Goal: Browse casually

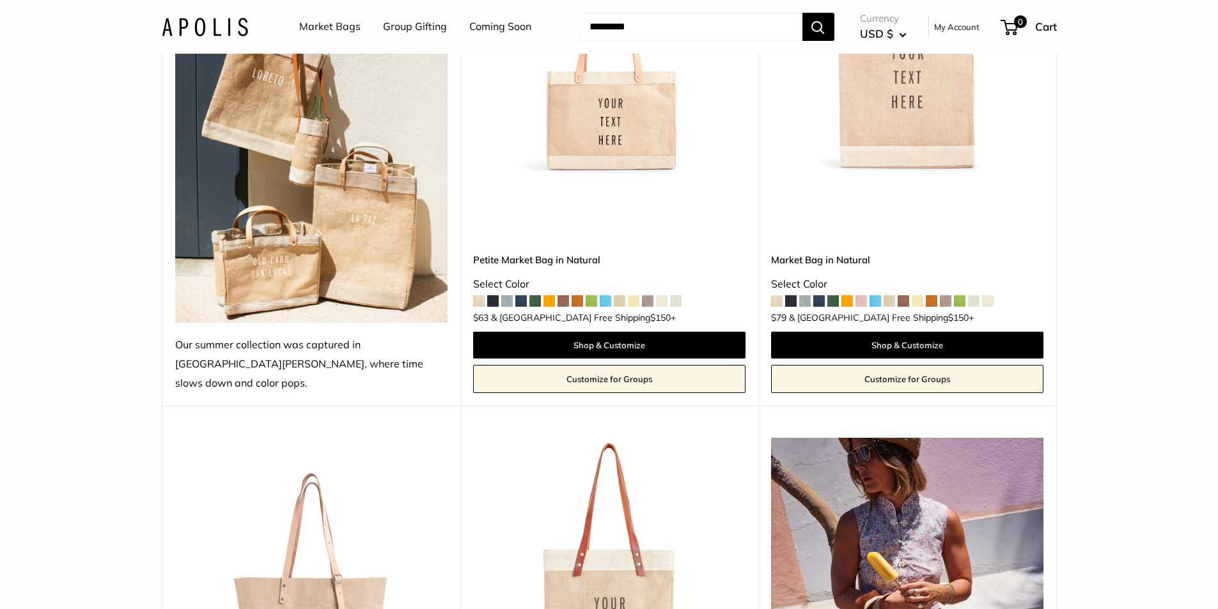
scroll to position [125, 0]
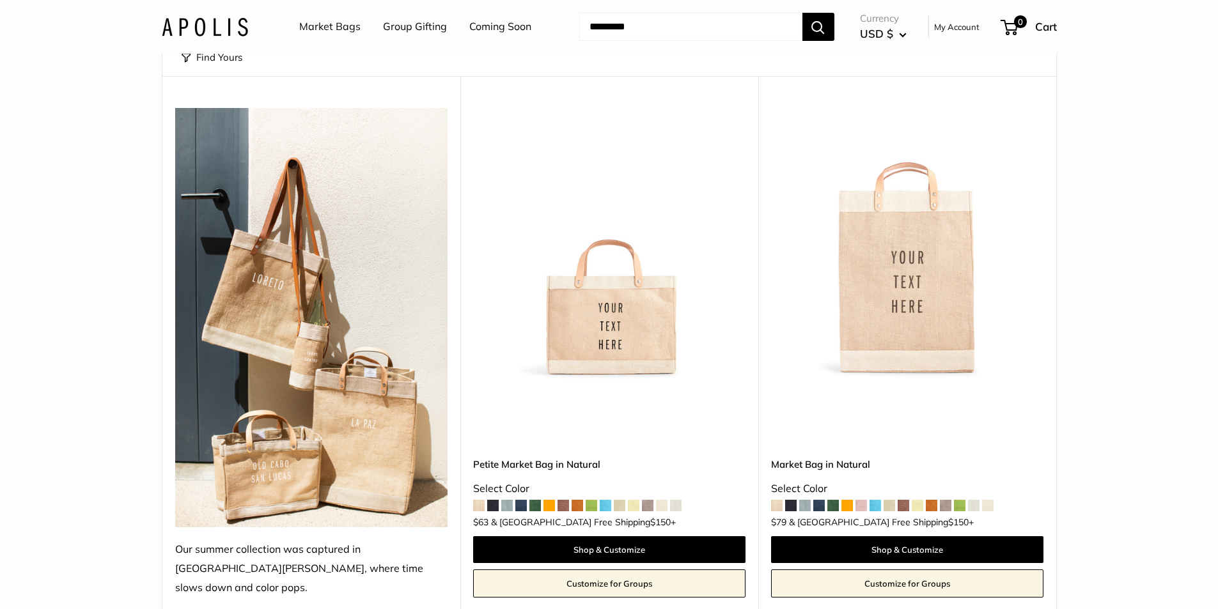
click at [876, 500] on span at bounding box center [876, 506] width 12 height 12
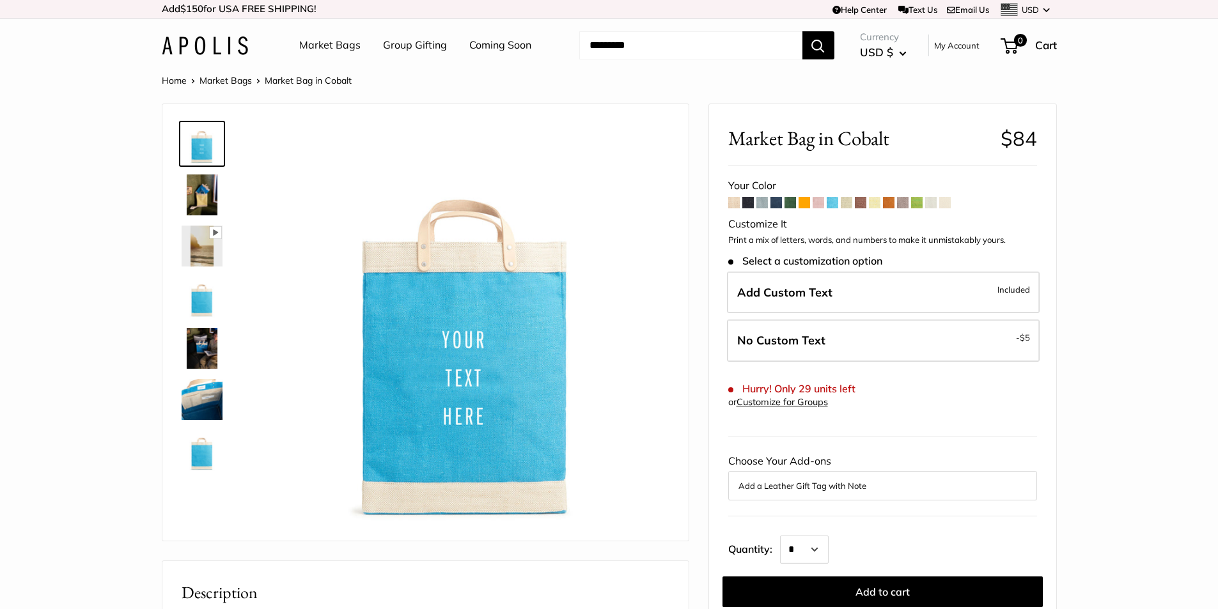
click at [748, 204] on span at bounding box center [748, 203] width 12 height 12
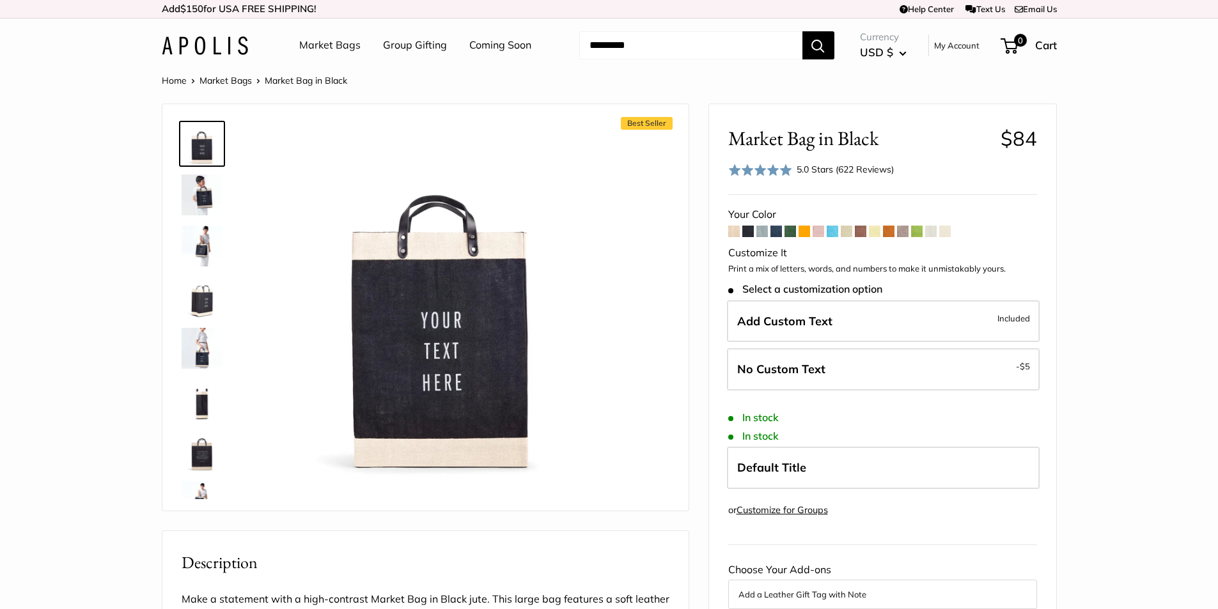
click at [777, 232] on span at bounding box center [776, 232] width 12 height 12
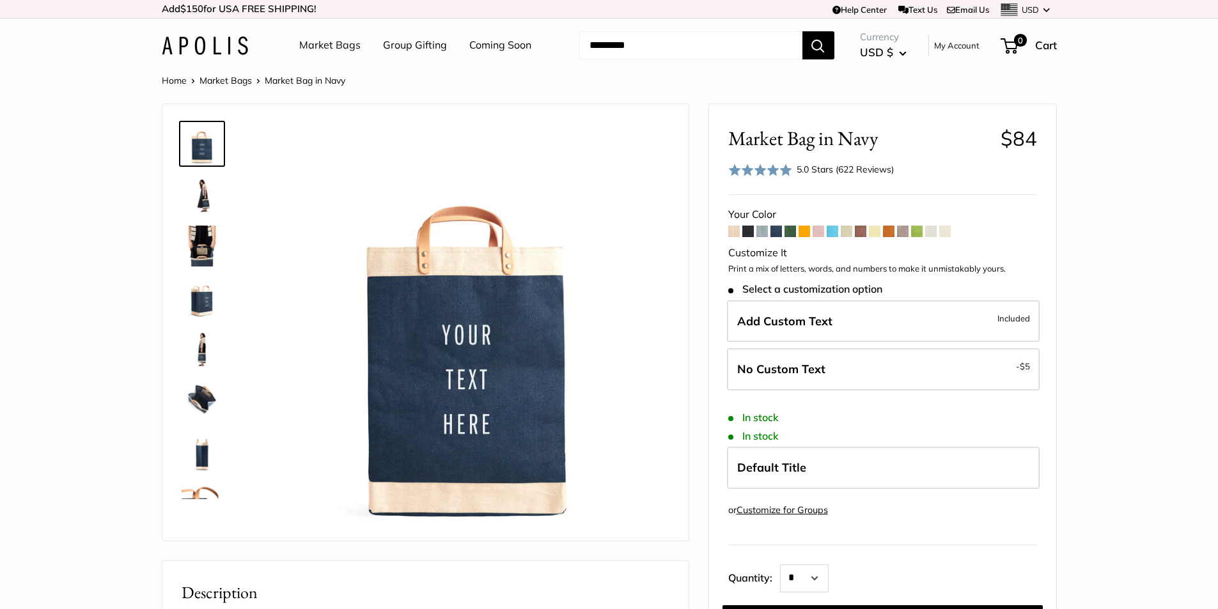
click at [919, 235] on span at bounding box center [917, 232] width 12 height 12
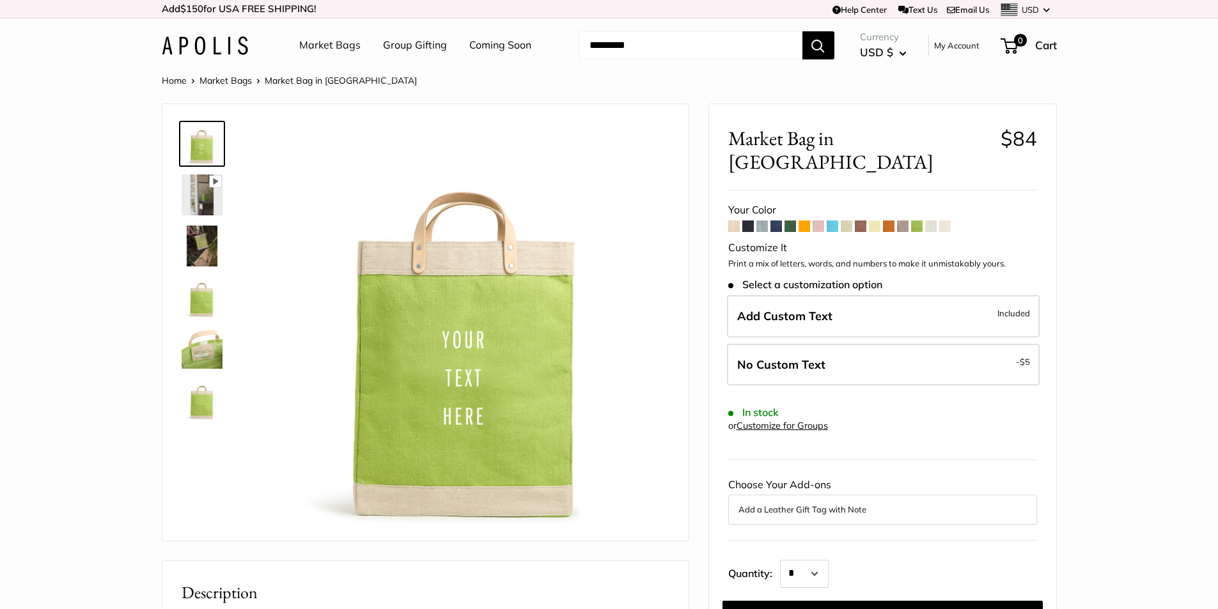
click at [225, 77] on link "Market Bags" at bounding box center [225, 81] width 52 height 12
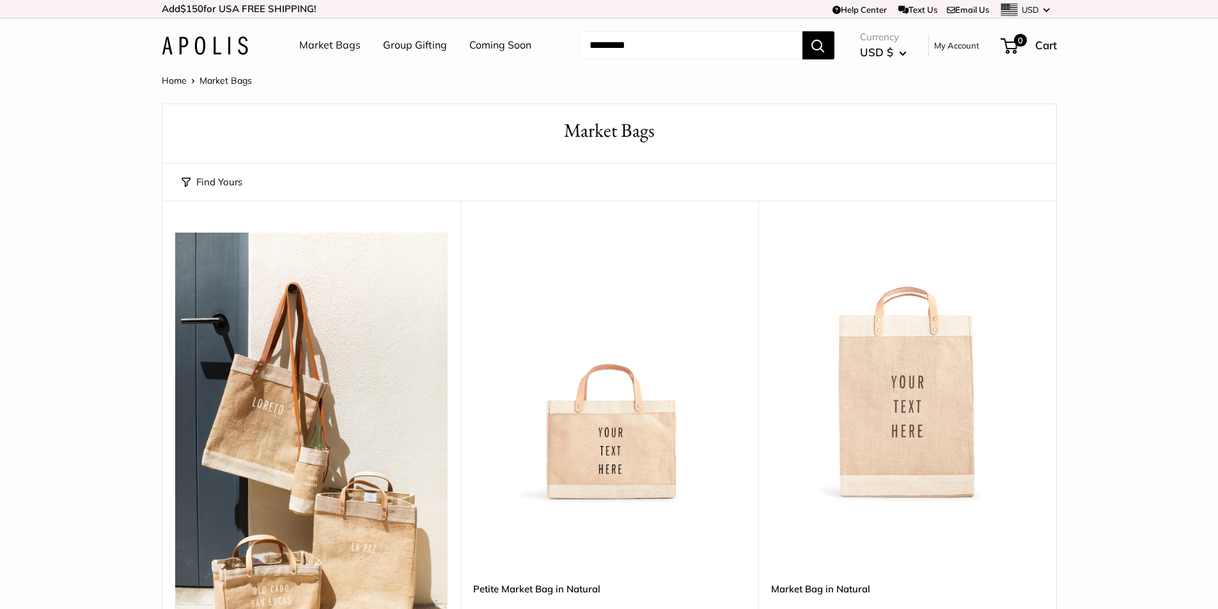
click at [488, 48] on link "Coming Soon" at bounding box center [500, 45] width 62 height 19
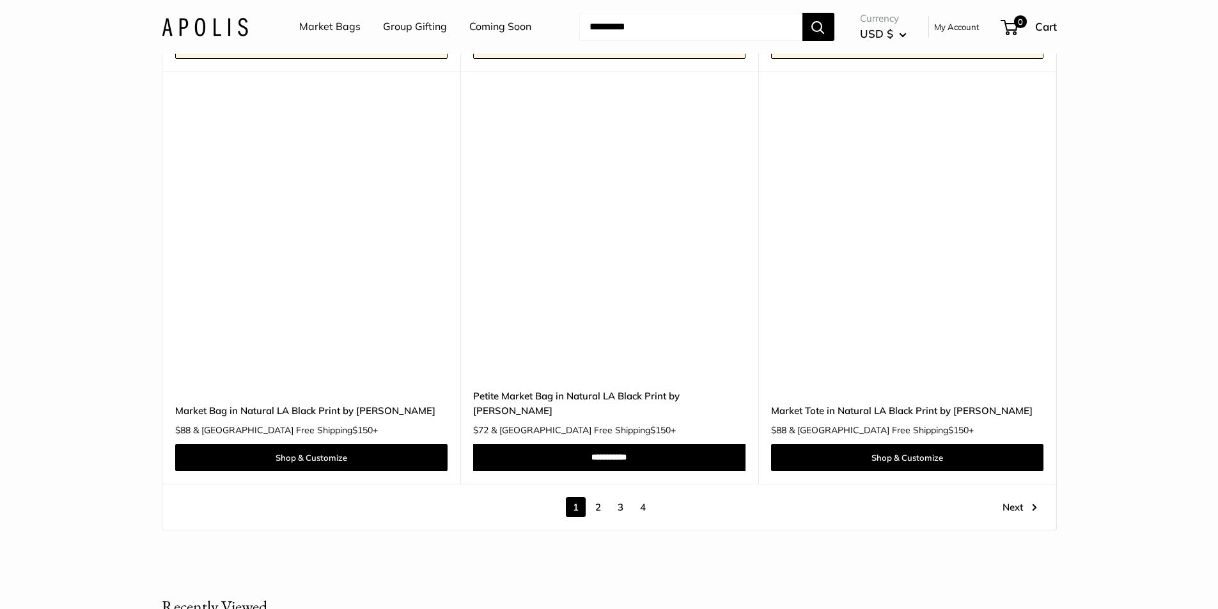
scroll to position [7126, 0]
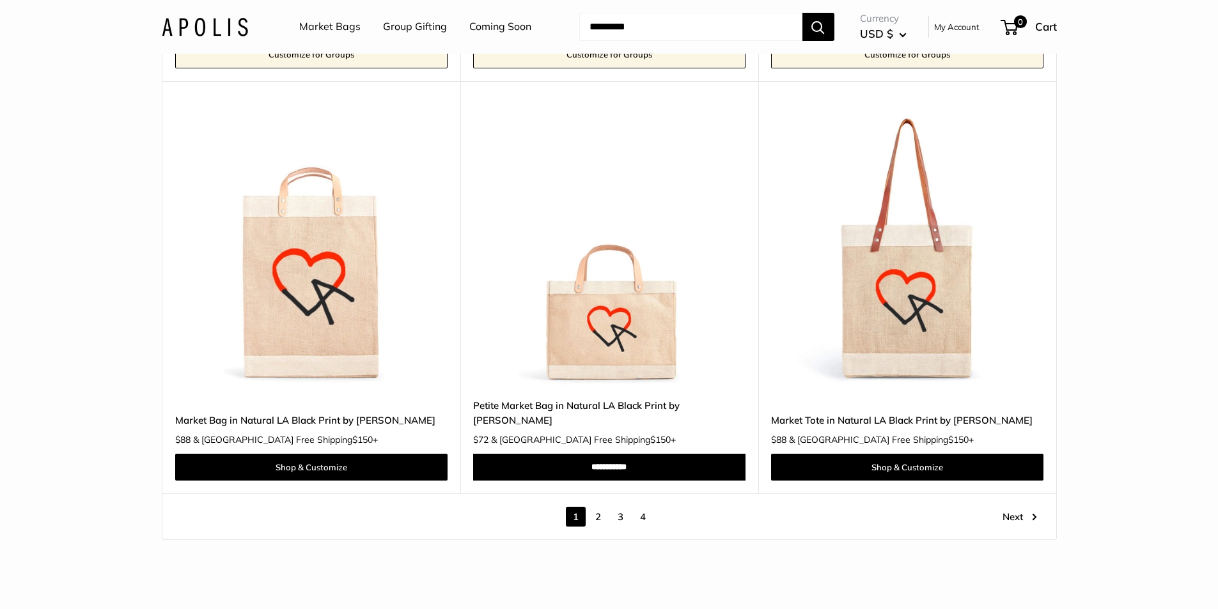
click at [599, 507] on link "2" at bounding box center [598, 517] width 20 height 20
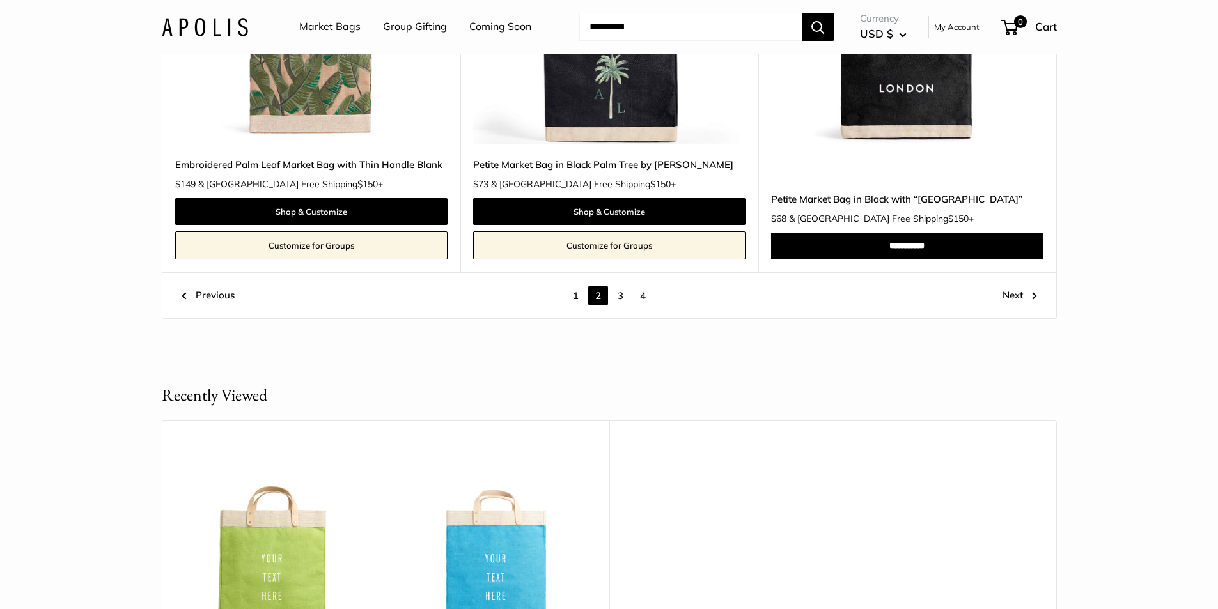
scroll to position [7053, 0]
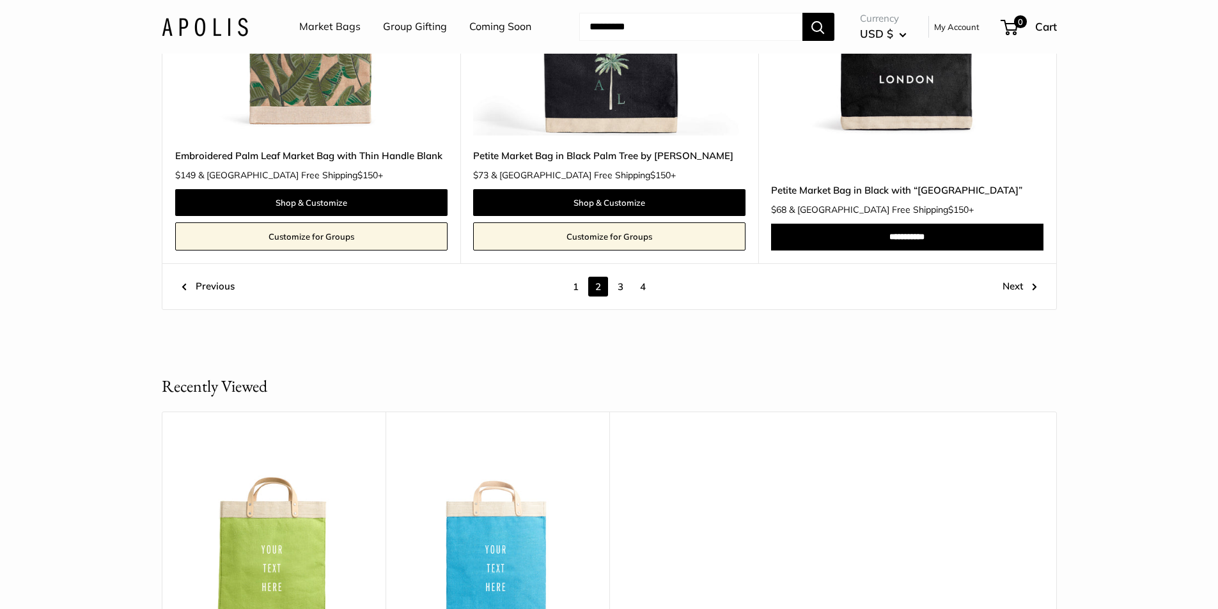
click at [619, 291] on link "3" at bounding box center [621, 287] width 20 height 20
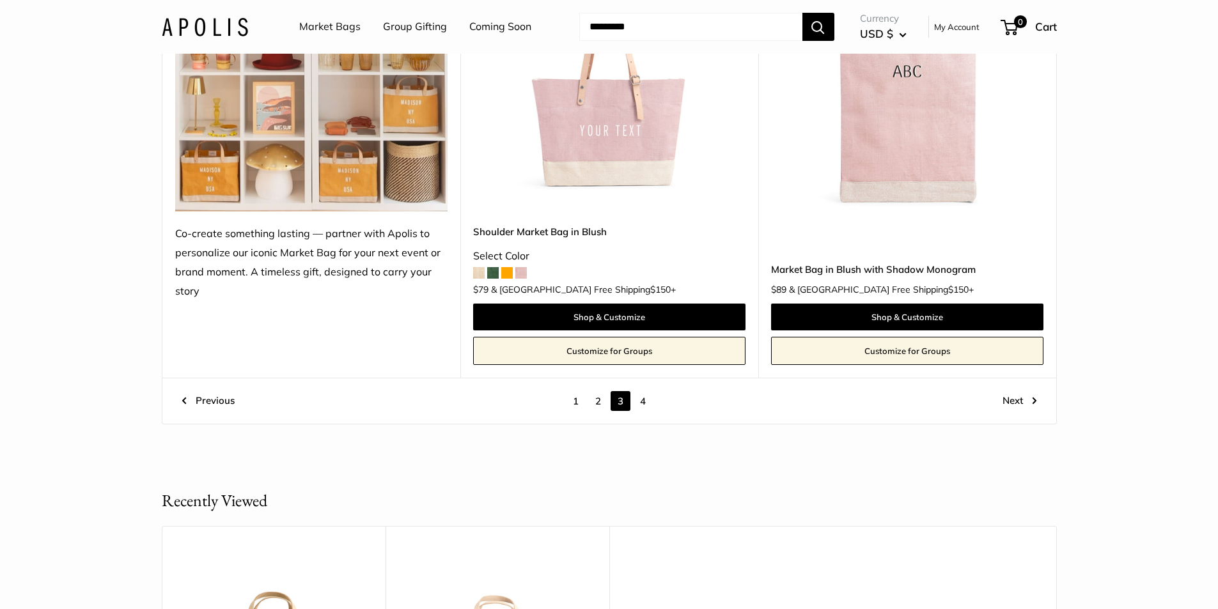
scroll to position [7082, 0]
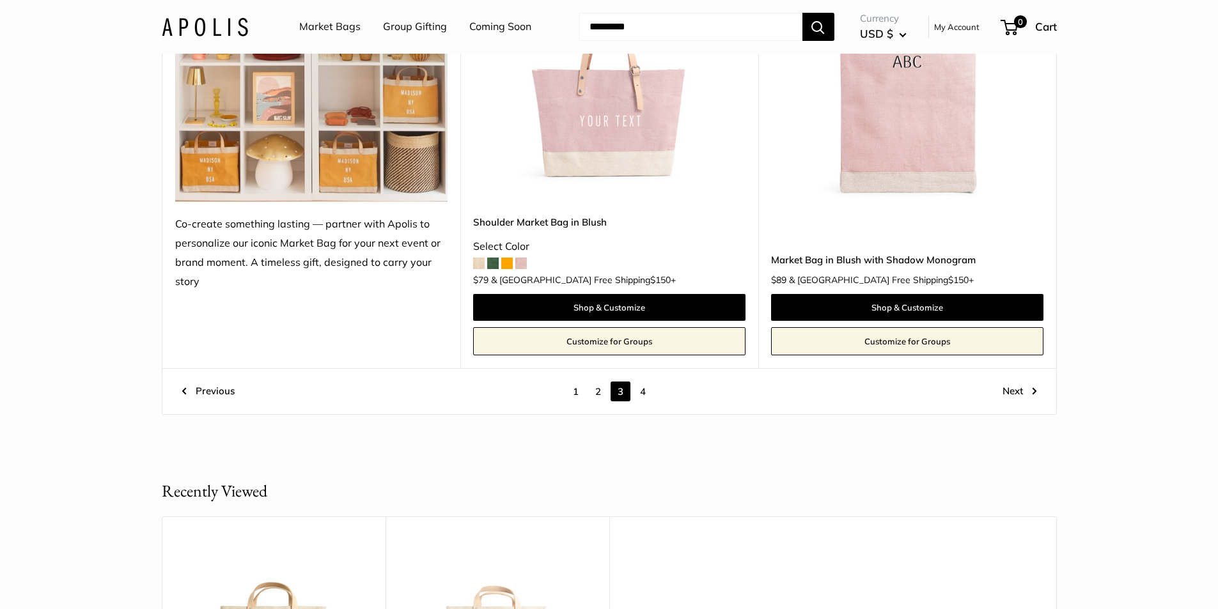
click at [642, 393] on link "4" at bounding box center [643, 392] width 20 height 20
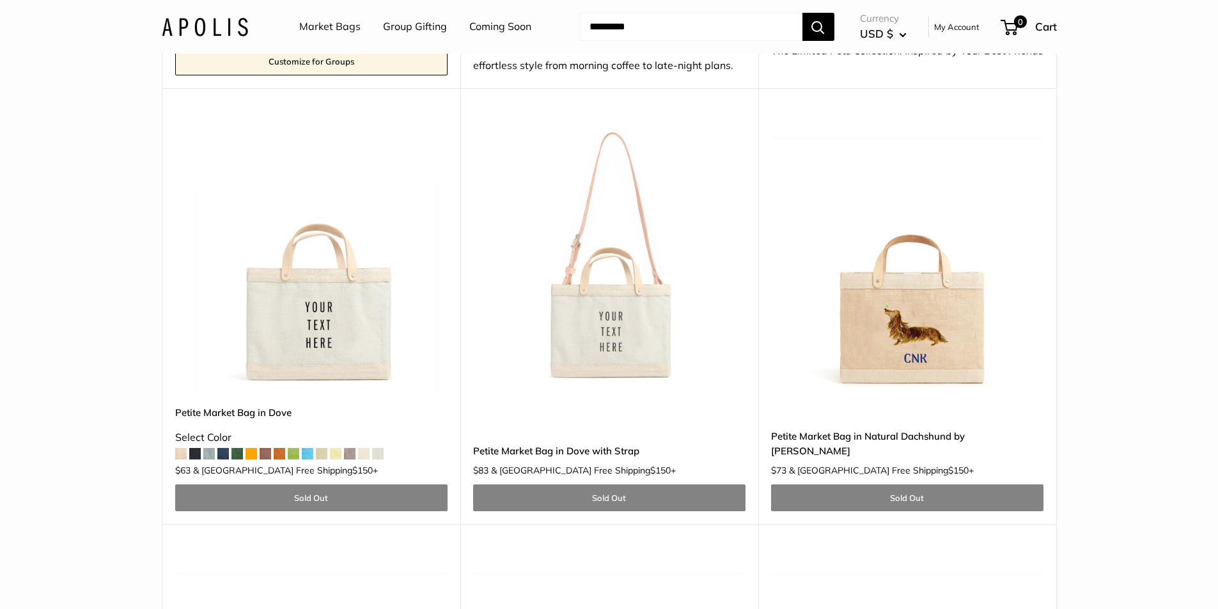
scroll to position [5142, 0]
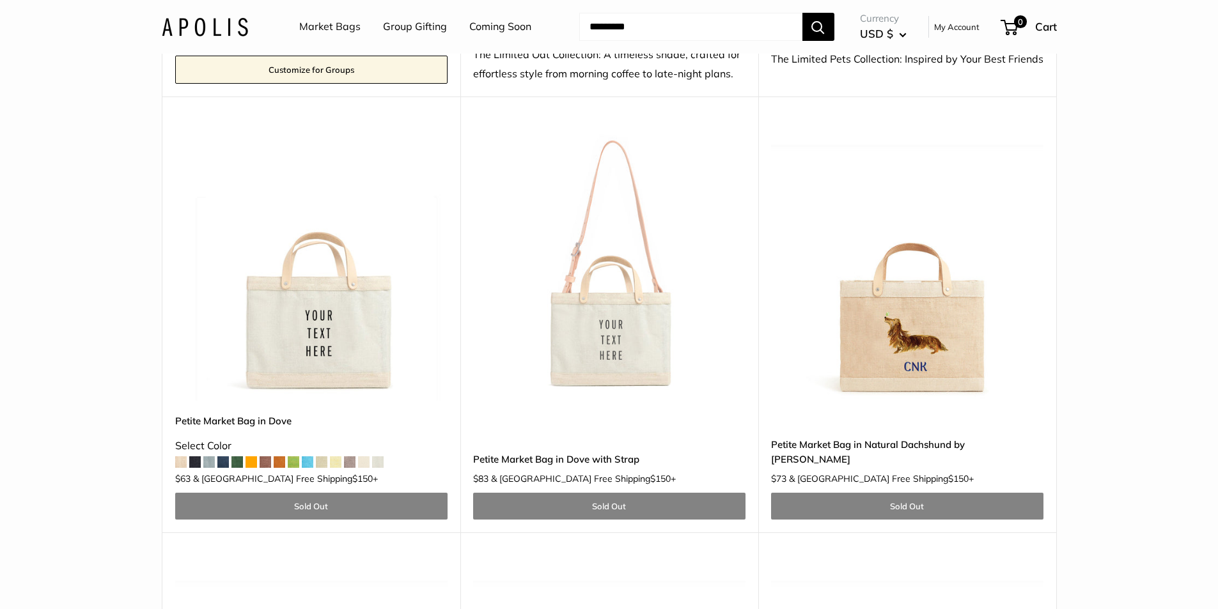
click at [0, 0] on img at bounding box center [0, 0] width 0 height 0
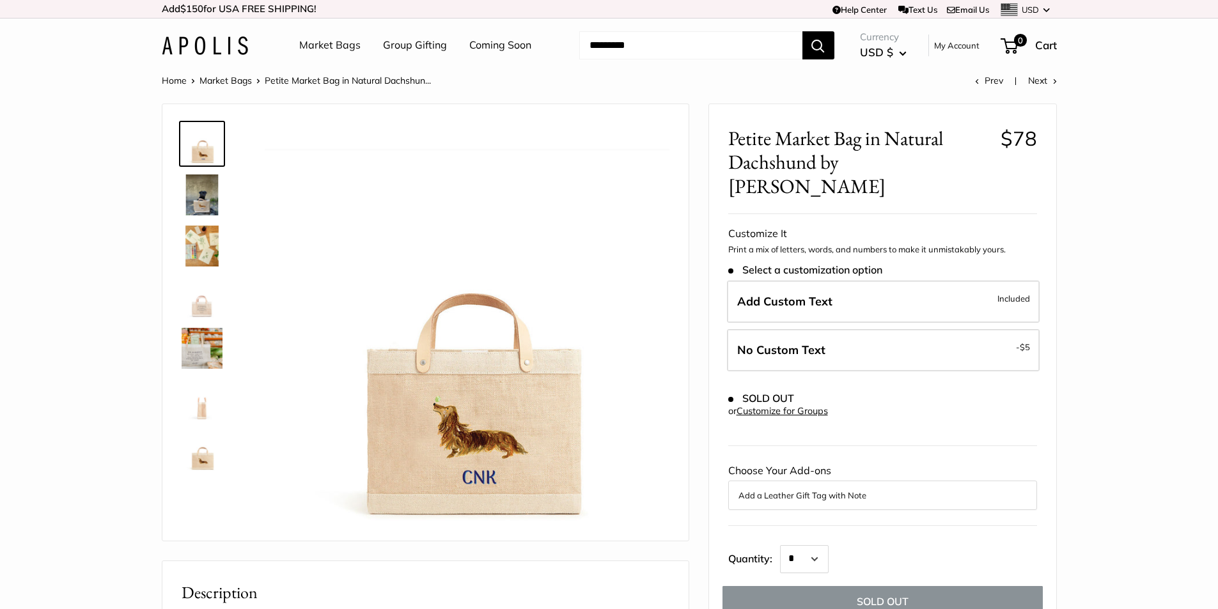
click at [197, 191] on img at bounding box center [202, 195] width 41 height 41
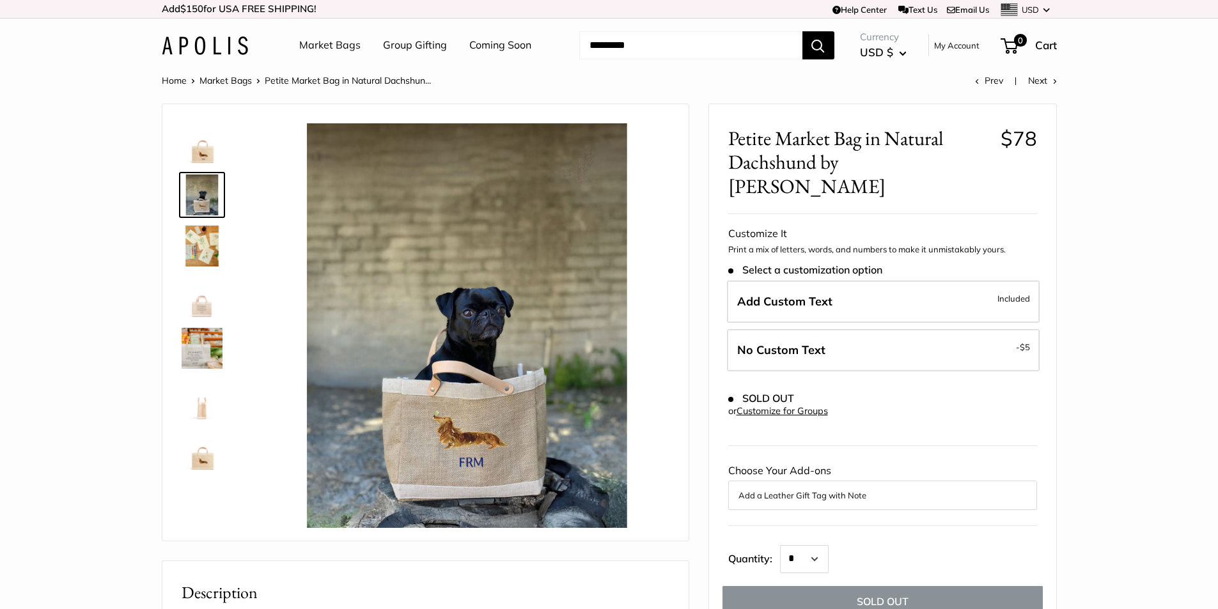
click at [201, 240] on img at bounding box center [202, 246] width 41 height 41
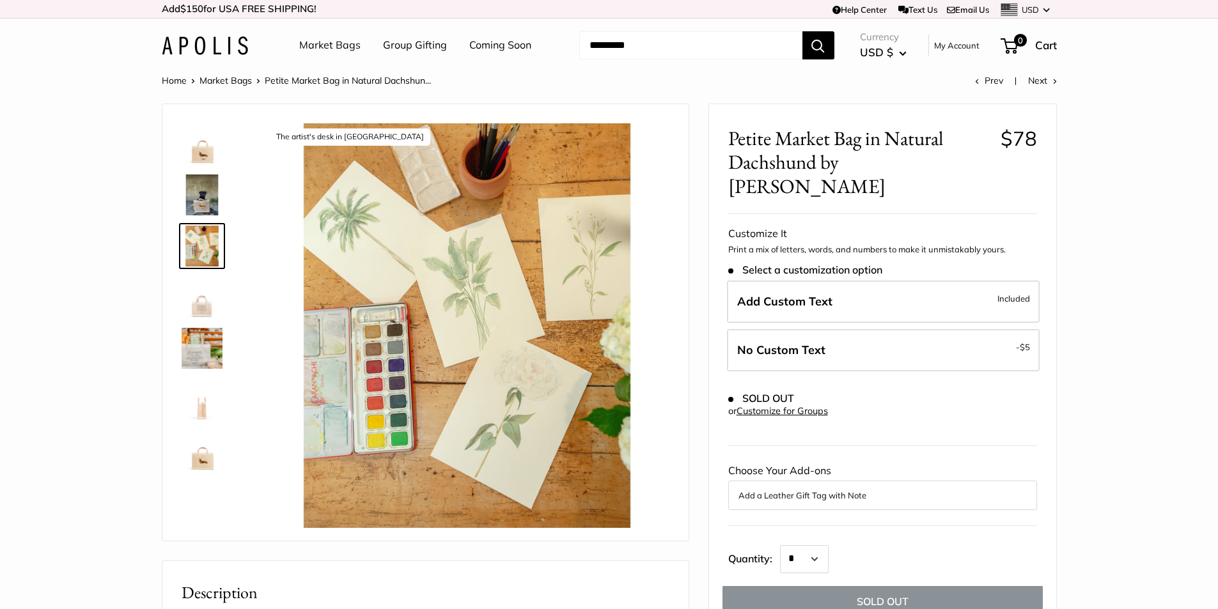
click at [208, 285] on img at bounding box center [202, 297] width 41 height 41
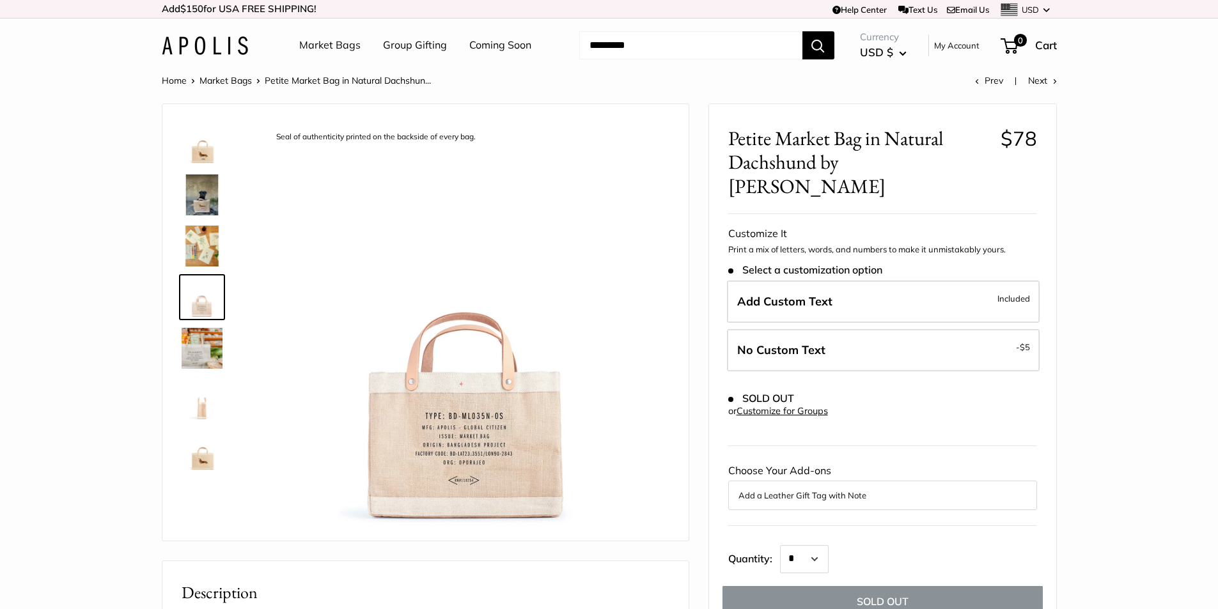
click at [203, 341] on img at bounding box center [202, 348] width 41 height 41
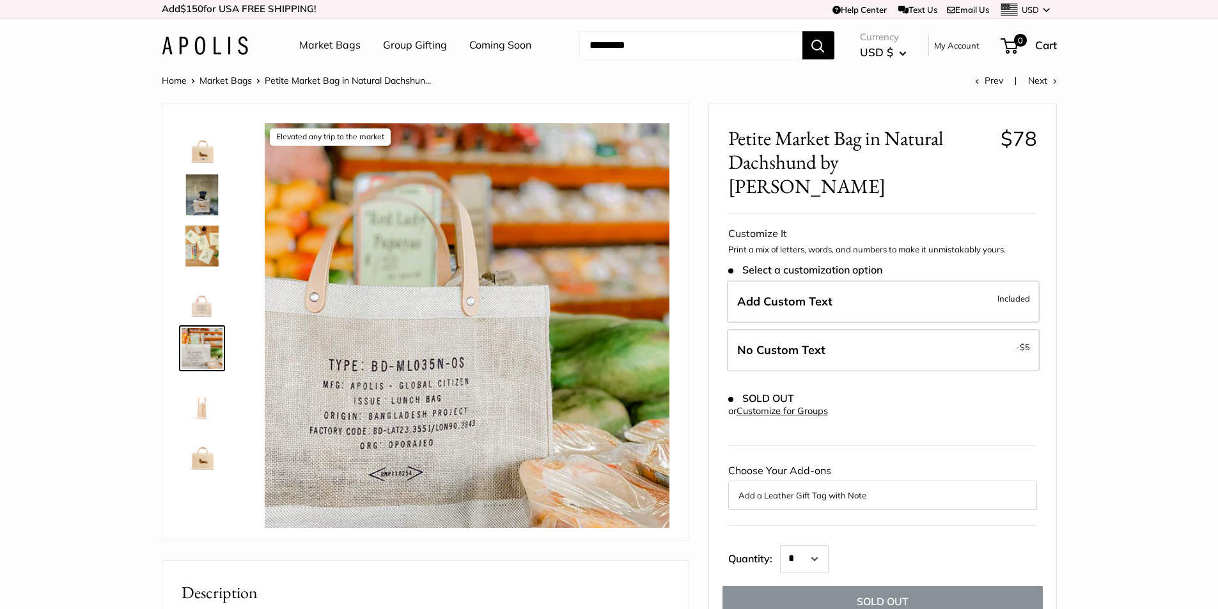
click at [209, 411] on img at bounding box center [202, 399] width 41 height 41
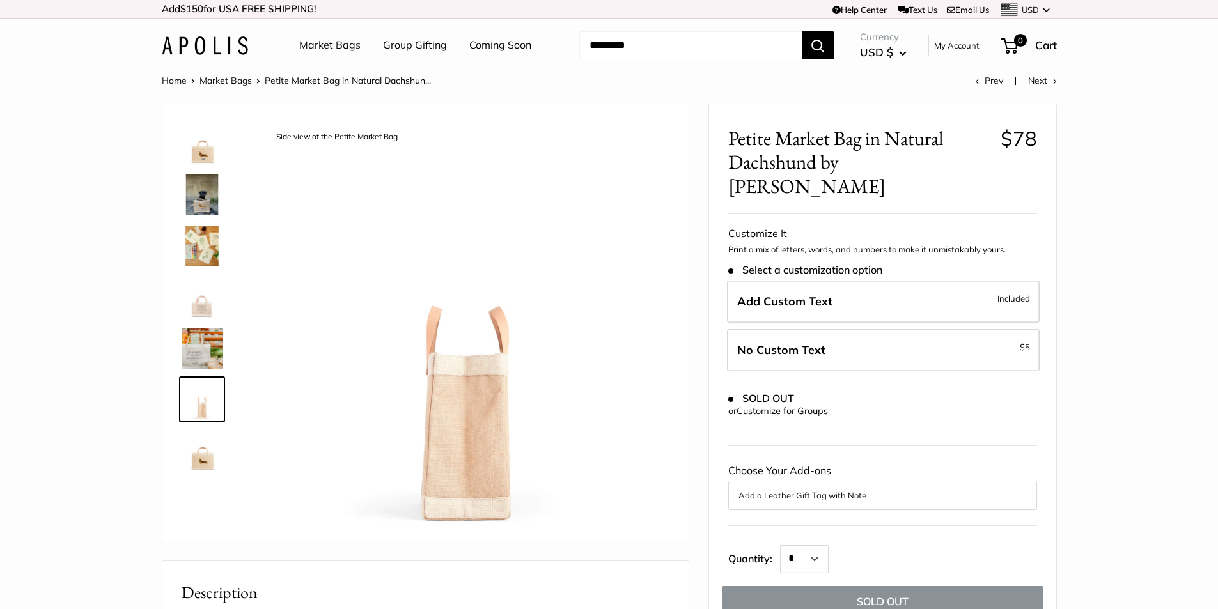
click at [209, 446] on img at bounding box center [202, 450] width 41 height 41
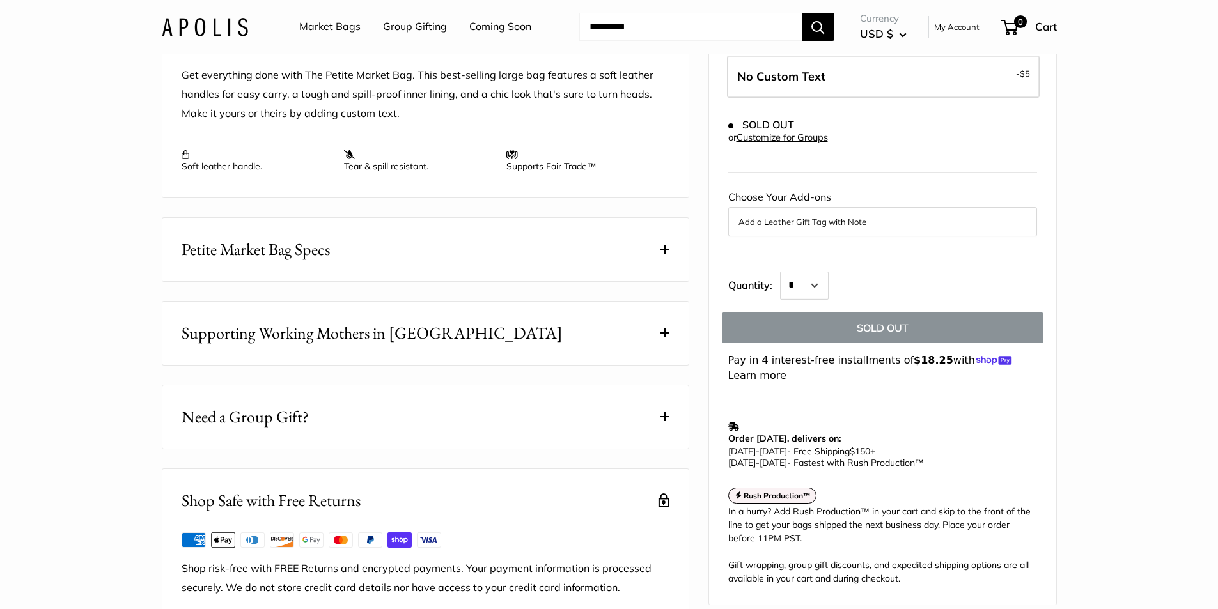
scroll to position [558, 0]
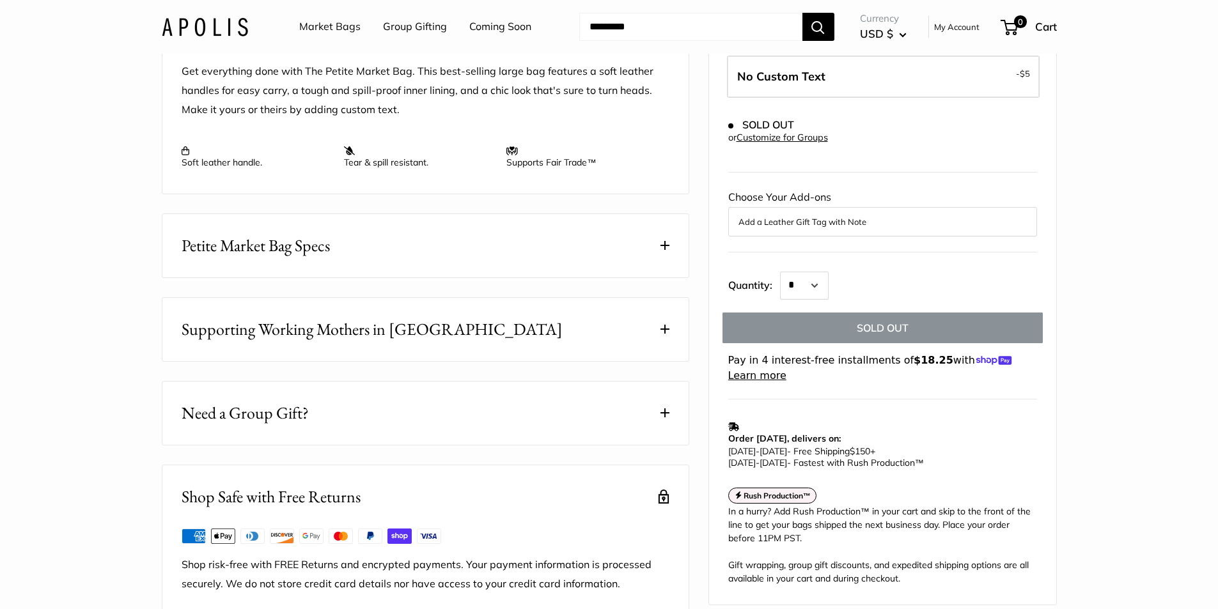
click at [666, 250] on span at bounding box center [664, 245] width 9 height 9
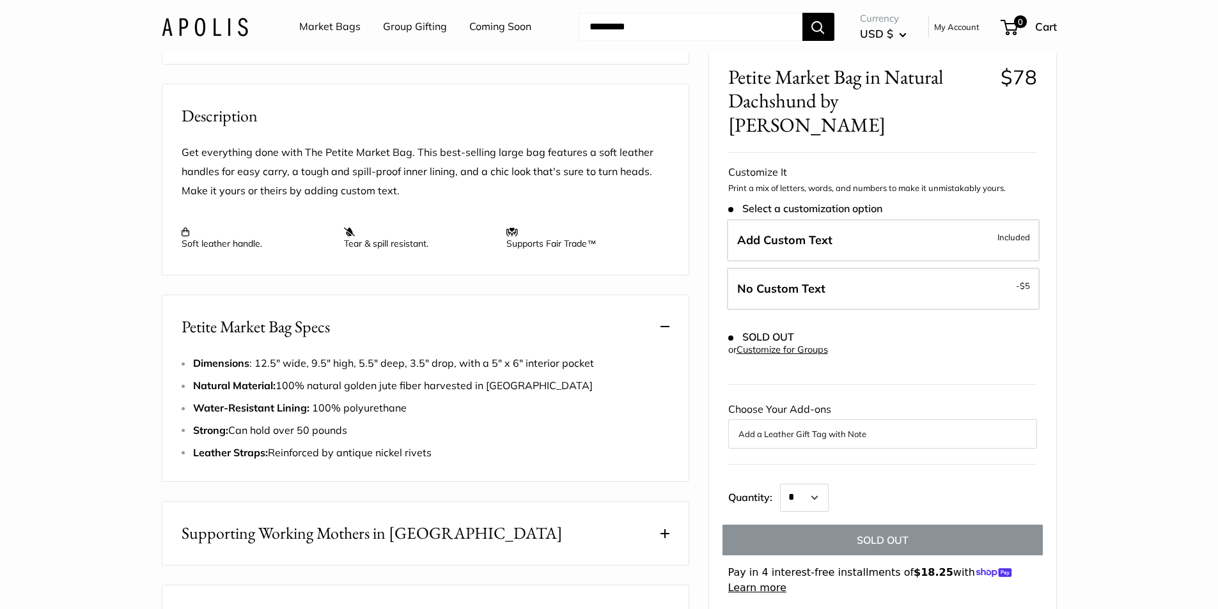
scroll to position [0, 0]
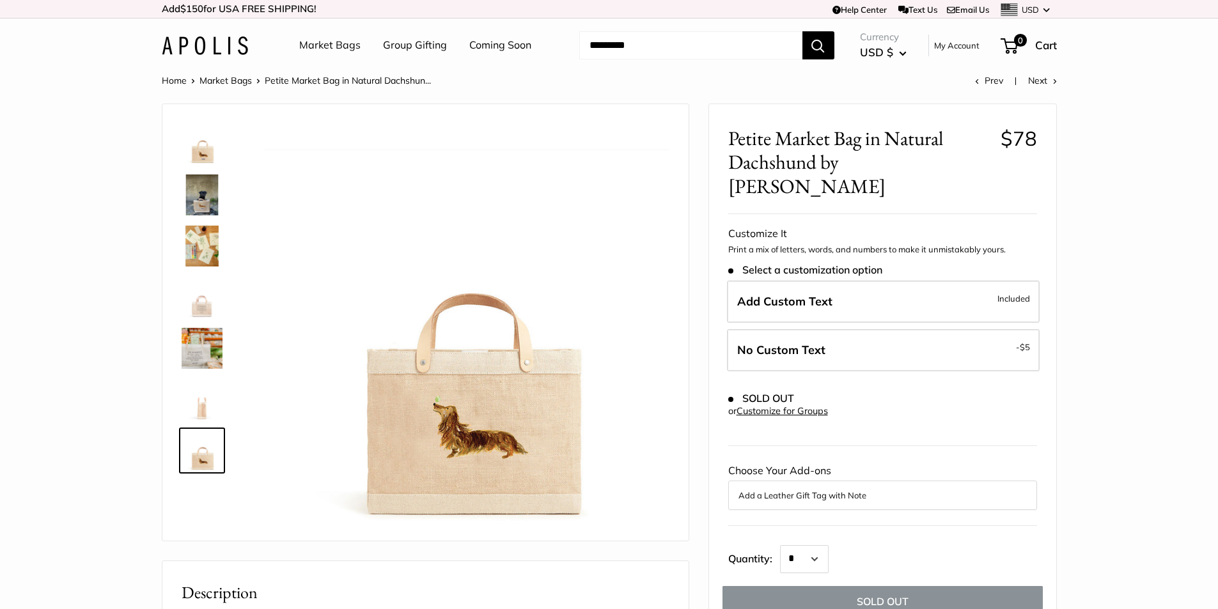
click at [203, 186] on img at bounding box center [202, 195] width 41 height 41
